Goal: Navigation & Orientation: Find specific page/section

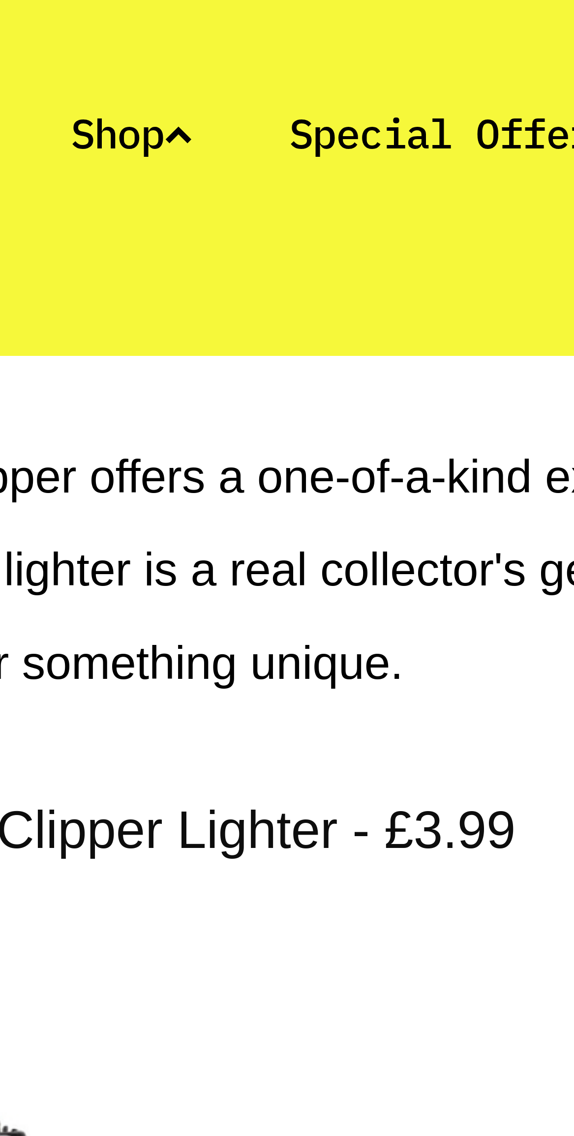
scroll to position [997, 0]
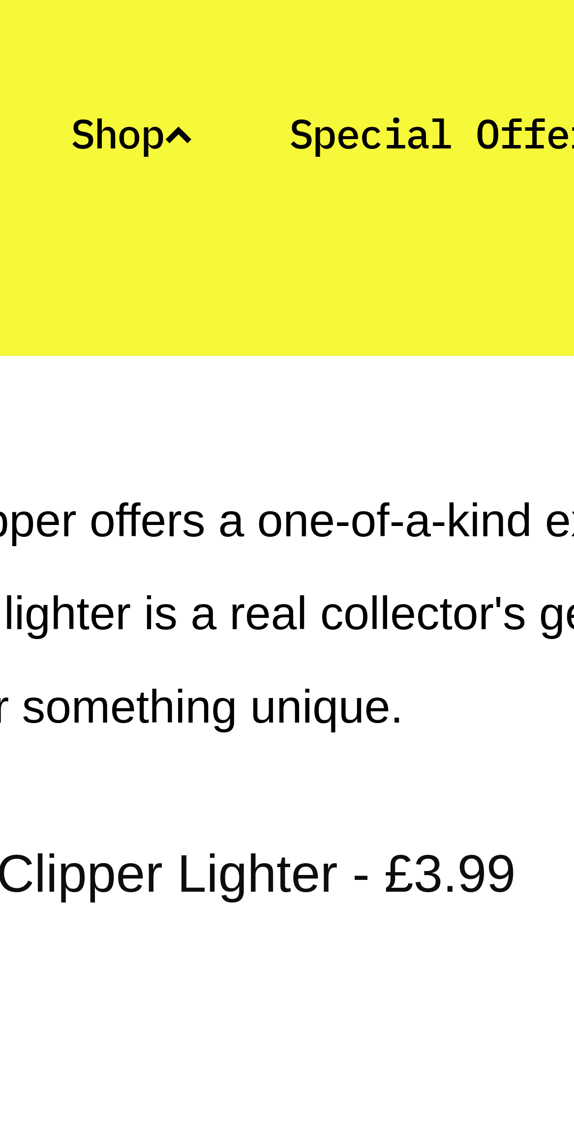
click at [137, 26] on link "Shop" at bounding box center [126, 22] width 21 height 9
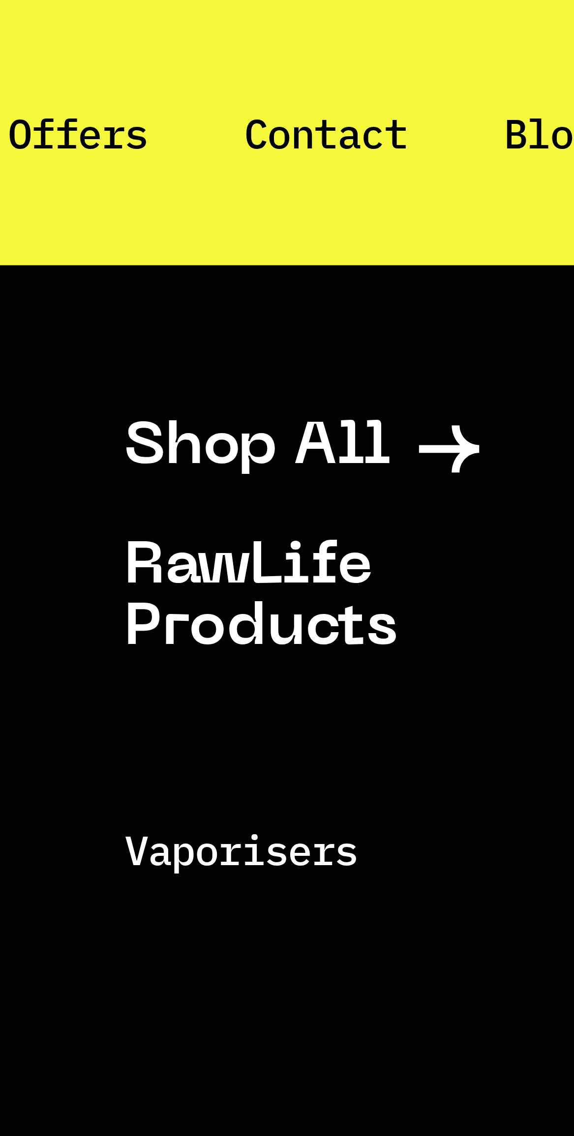
scroll to position [440, 0]
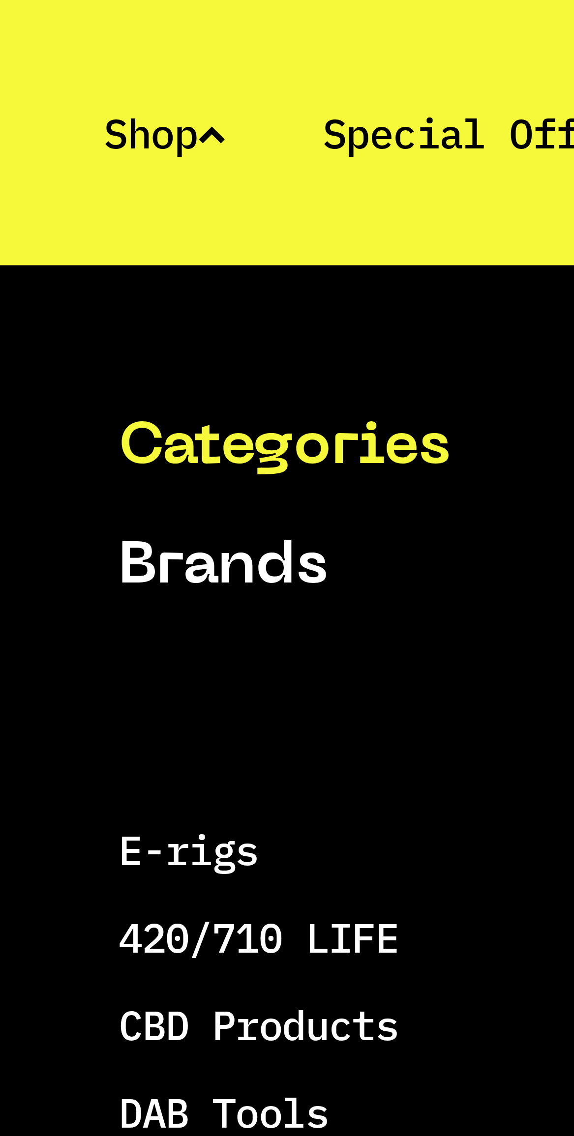
click at [178, 23] on link "Special Offers" at bounding box center [180, 22] width 55 height 9
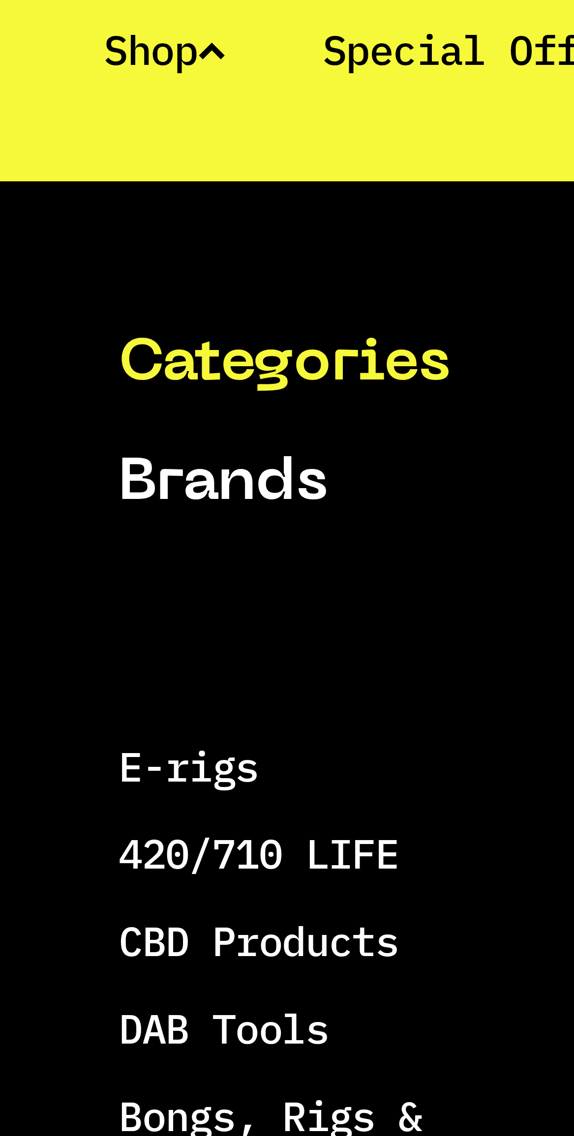
click at [149, 96] on link "Brands" at bounding box center [154, 96] width 71 height 10
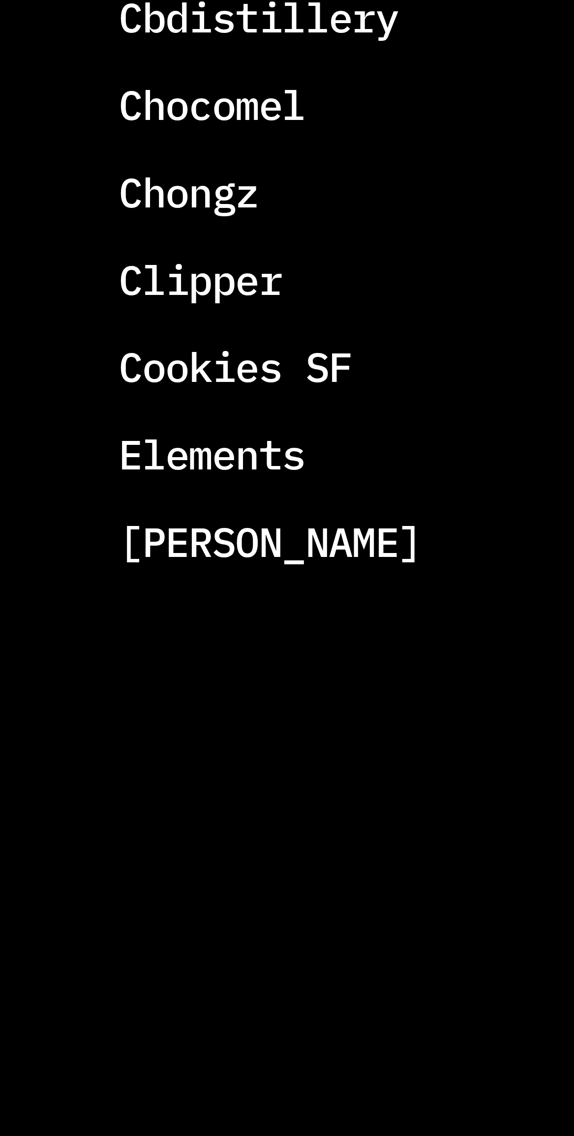
click at [141, 261] on link "Clipper" at bounding box center [133, 261] width 28 height 9
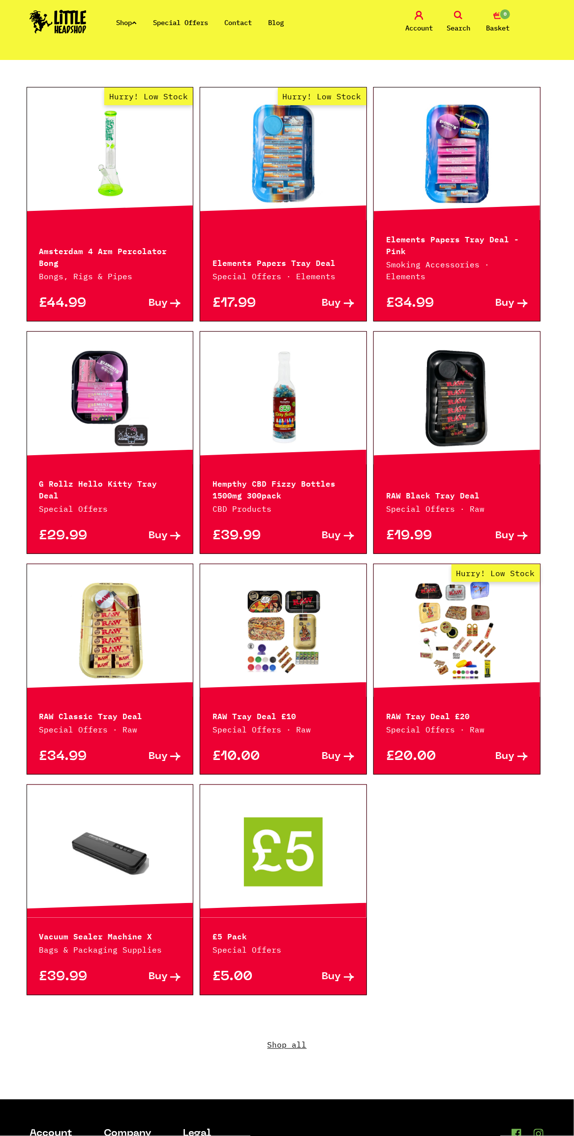
scroll to position [214, 0]
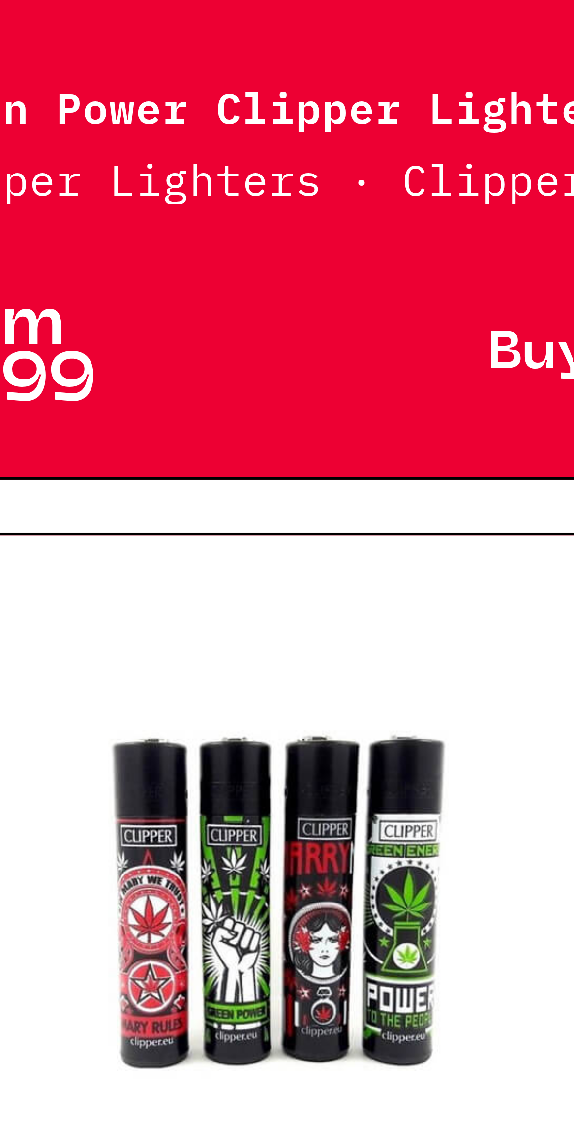
scroll to position [938, 0]
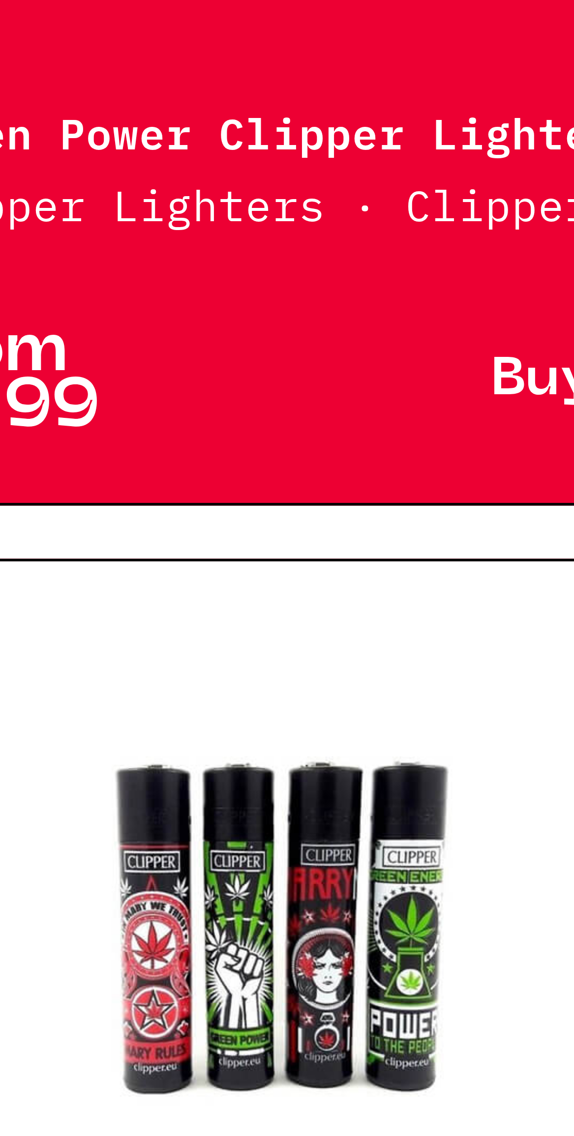
click at [437, 842] on div at bounding box center [457, 908] width 166 height 133
